Goal: Information Seeking & Learning: Learn about a topic

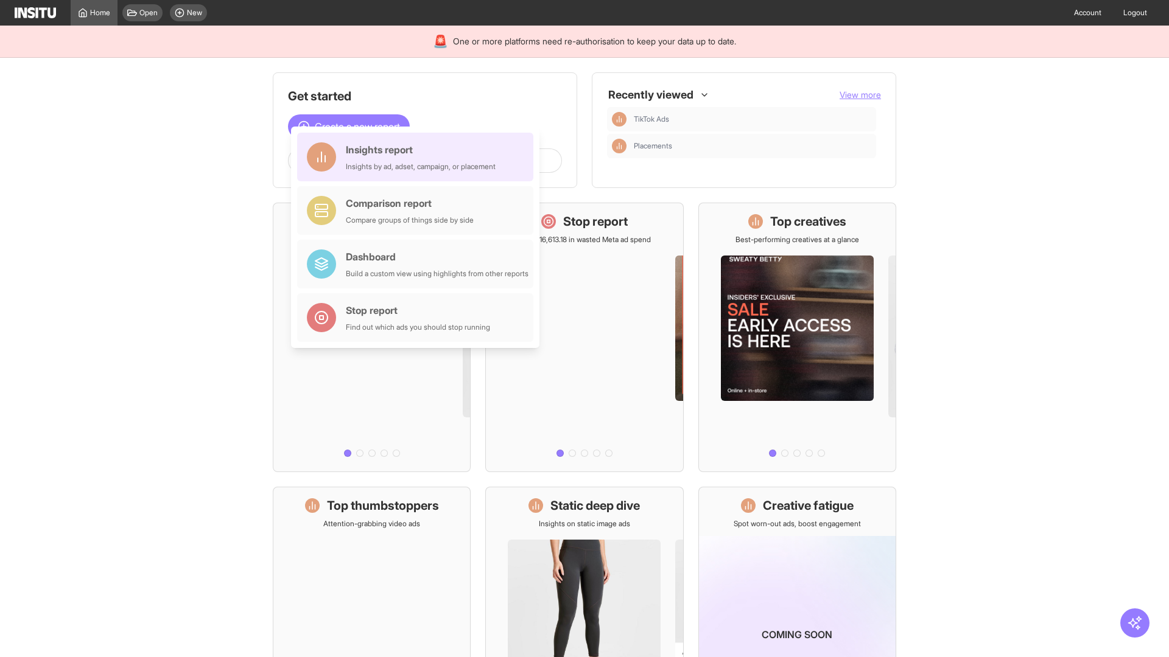
click at [418, 157] on div "Insights report Insights by ad, adset, campaign, or placement" at bounding box center [421, 156] width 150 height 29
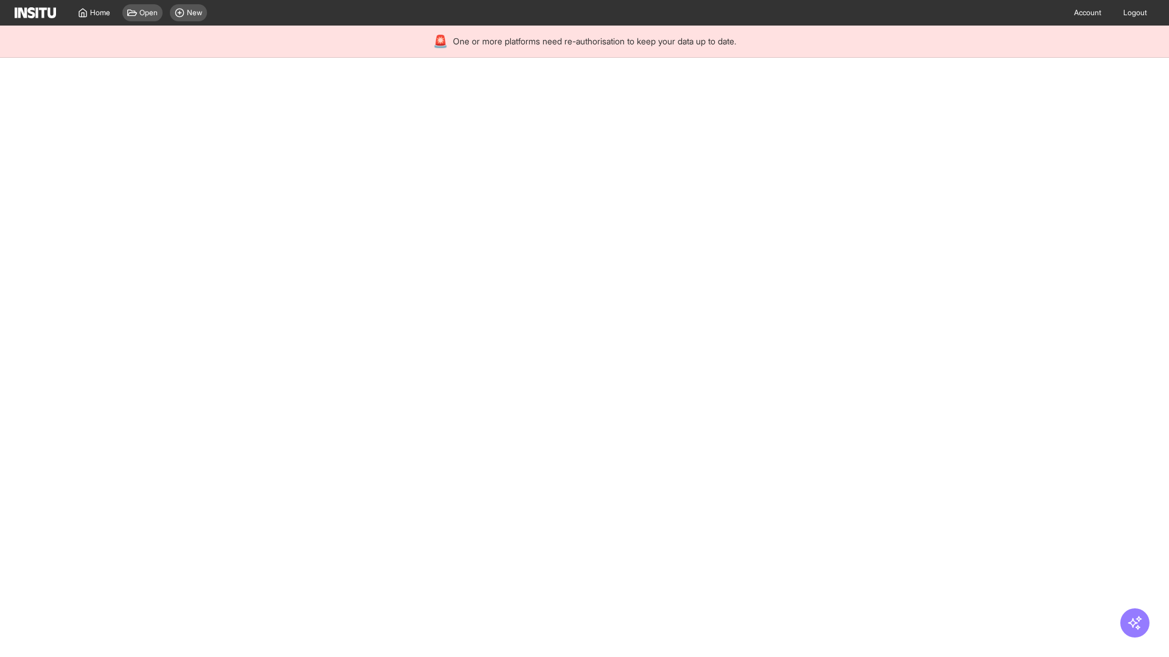
select select "**"
